Goal: Information Seeking & Learning: Learn about a topic

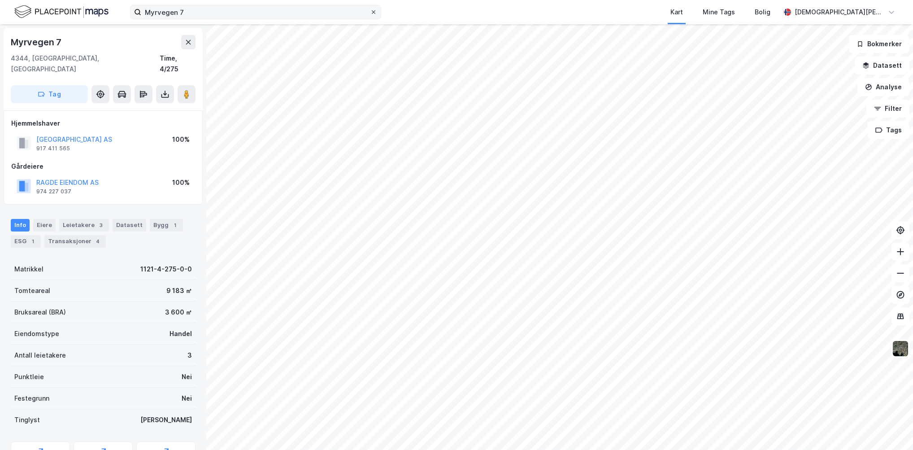
click at [371, 12] on icon at bounding box center [373, 11] width 5 height 5
click at [370, 12] on input "Myrvegen 7" at bounding box center [255, 11] width 229 height 13
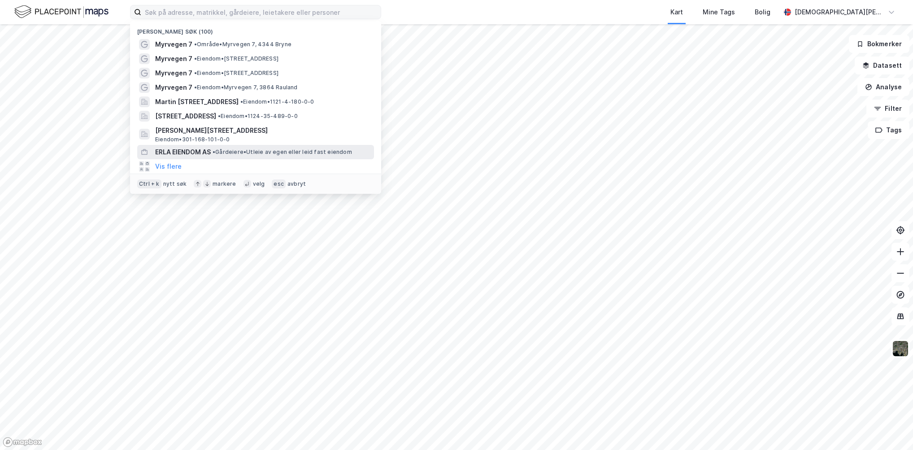
click at [203, 156] on span "ERLA EIENDOM AS" at bounding box center [183, 152] width 56 height 11
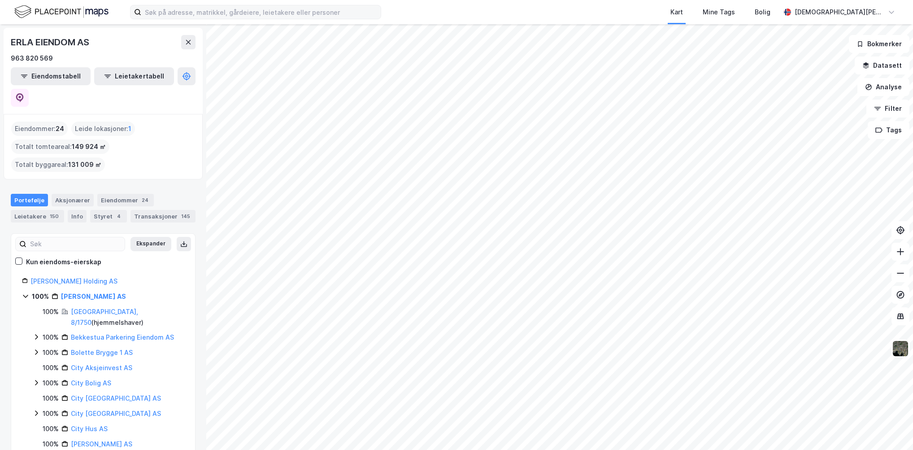
click at [550, 0] on html "Kart Mine Tags Bolig [PERSON_NAME] EIENDOM AS 963 820 569 Eiendomstabell Leieta…" at bounding box center [456, 225] width 913 height 450
